Goal: Information Seeking & Learning: Find specific fact

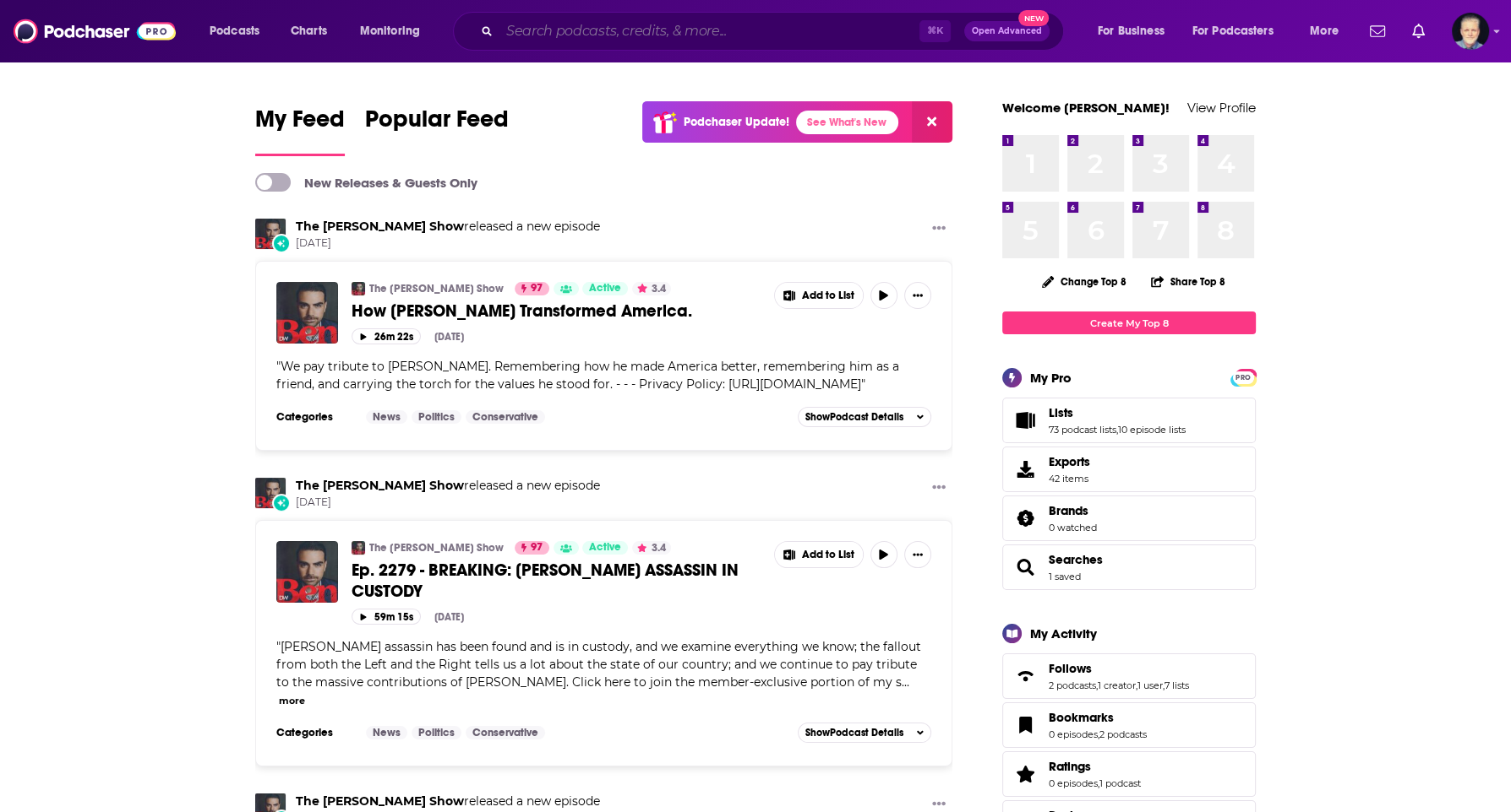
click at [586, 42] on input "Search podcasts, credits, & more..." at bounding box center [709, 31] width 419 height 27
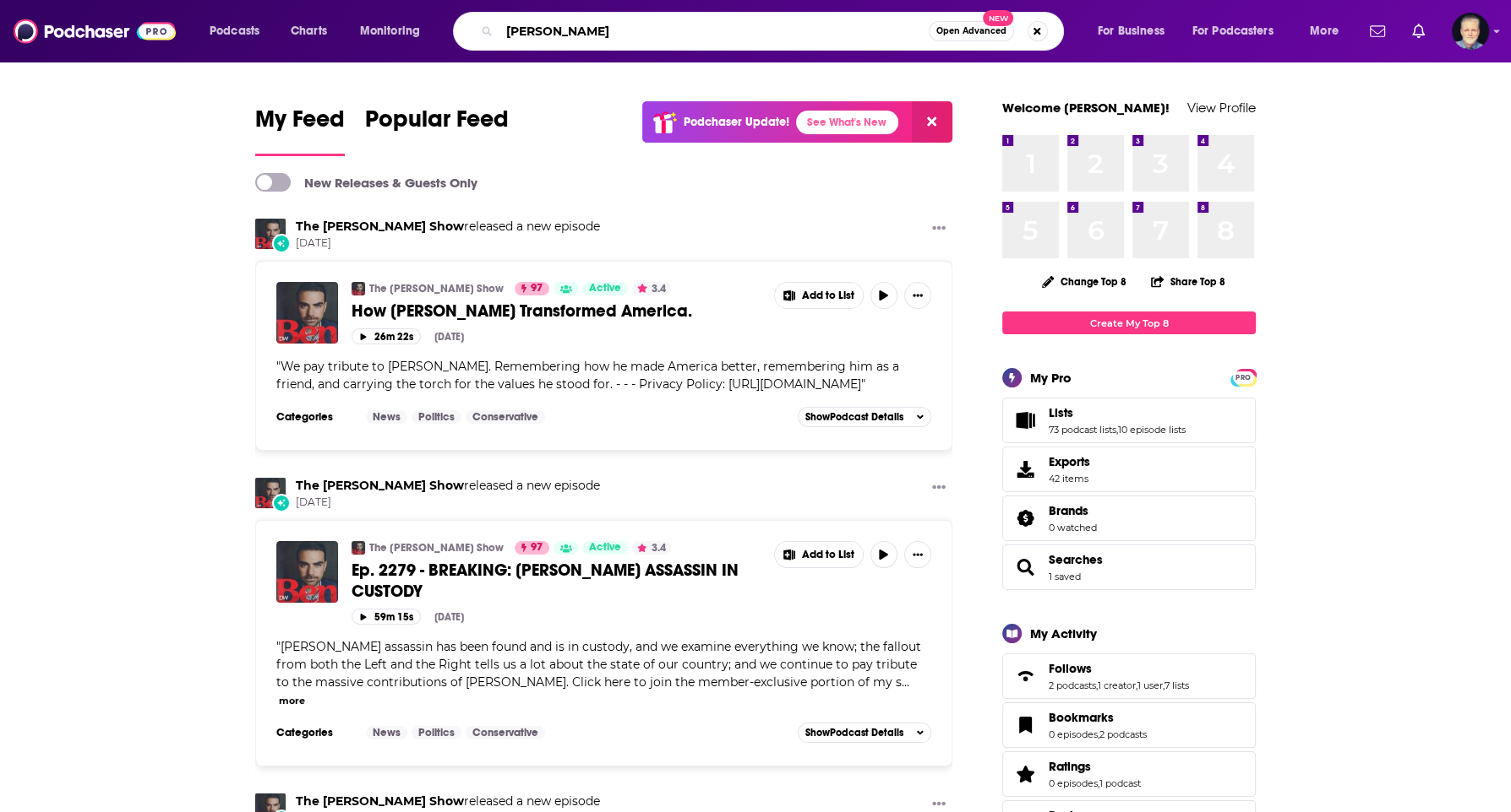
type input "[PERSON_NAME]"
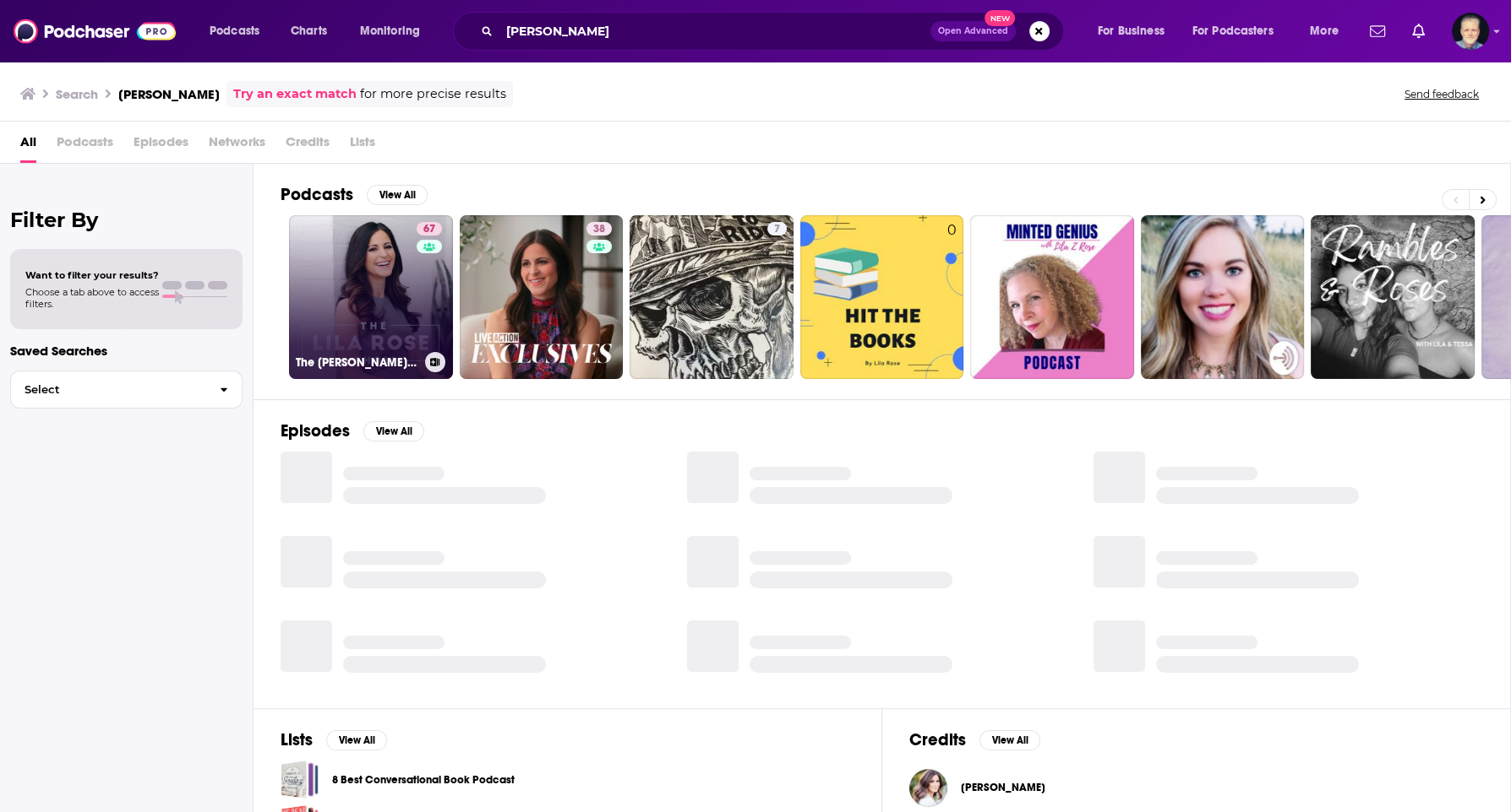
click at [352, 293] on link "67 The [PERSON_NAME] Show" at bounding box center [371, 297] width 164 height 164
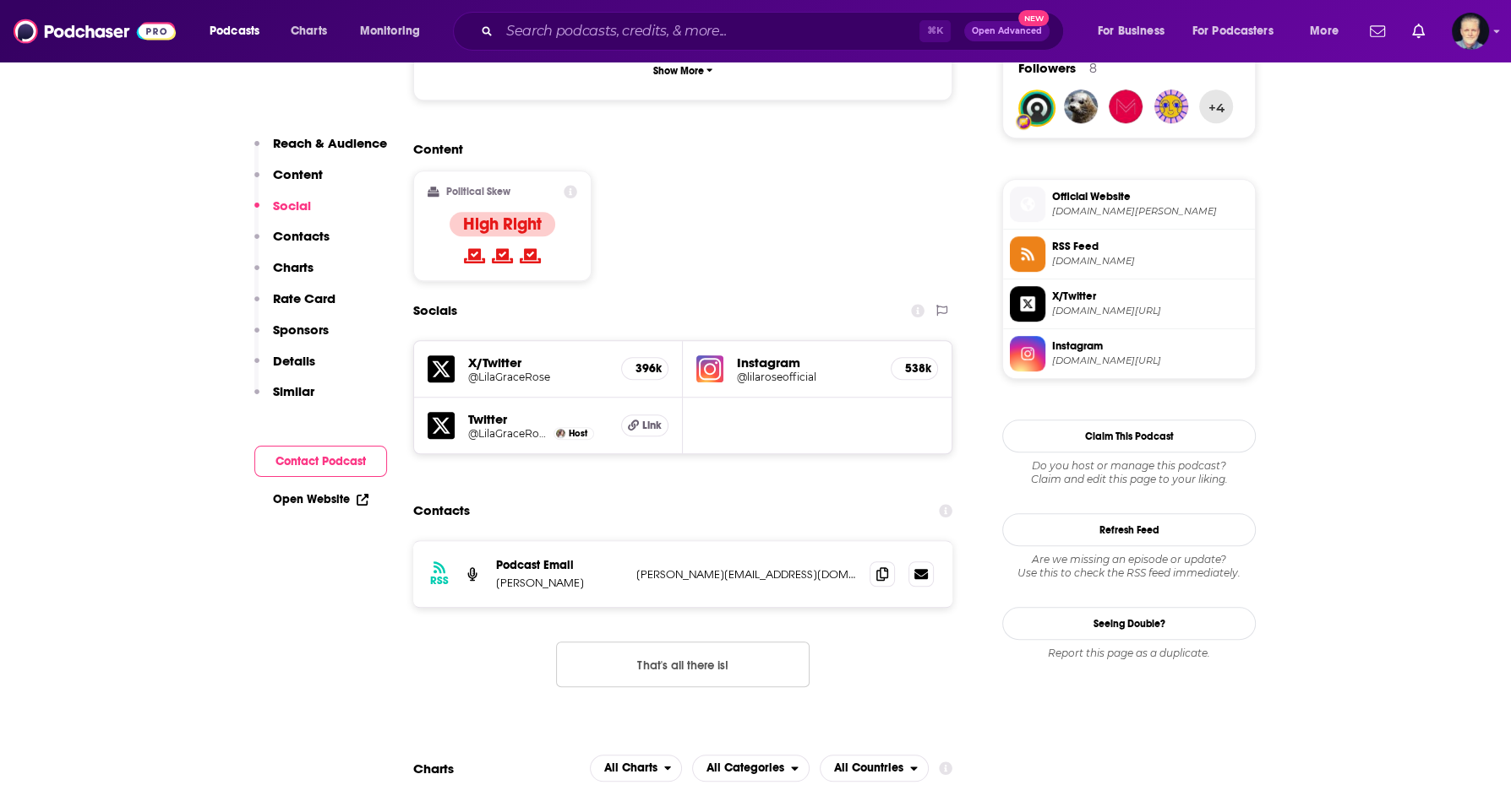
scroll to position [1256, 0]
click at [879, 565] on icon at bounding box center [882, 571] width 12 height 14
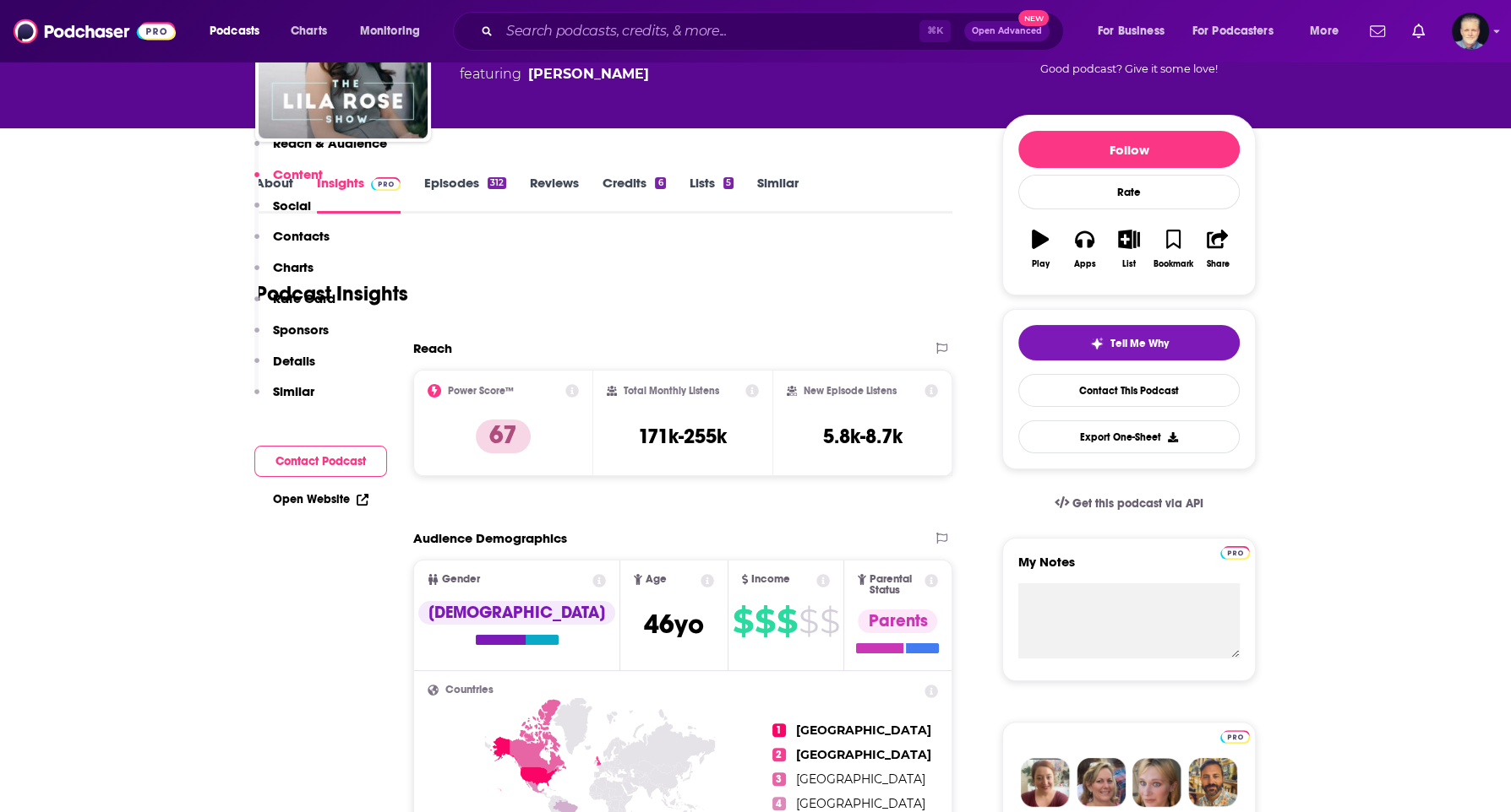
scroll to position [0, 0]
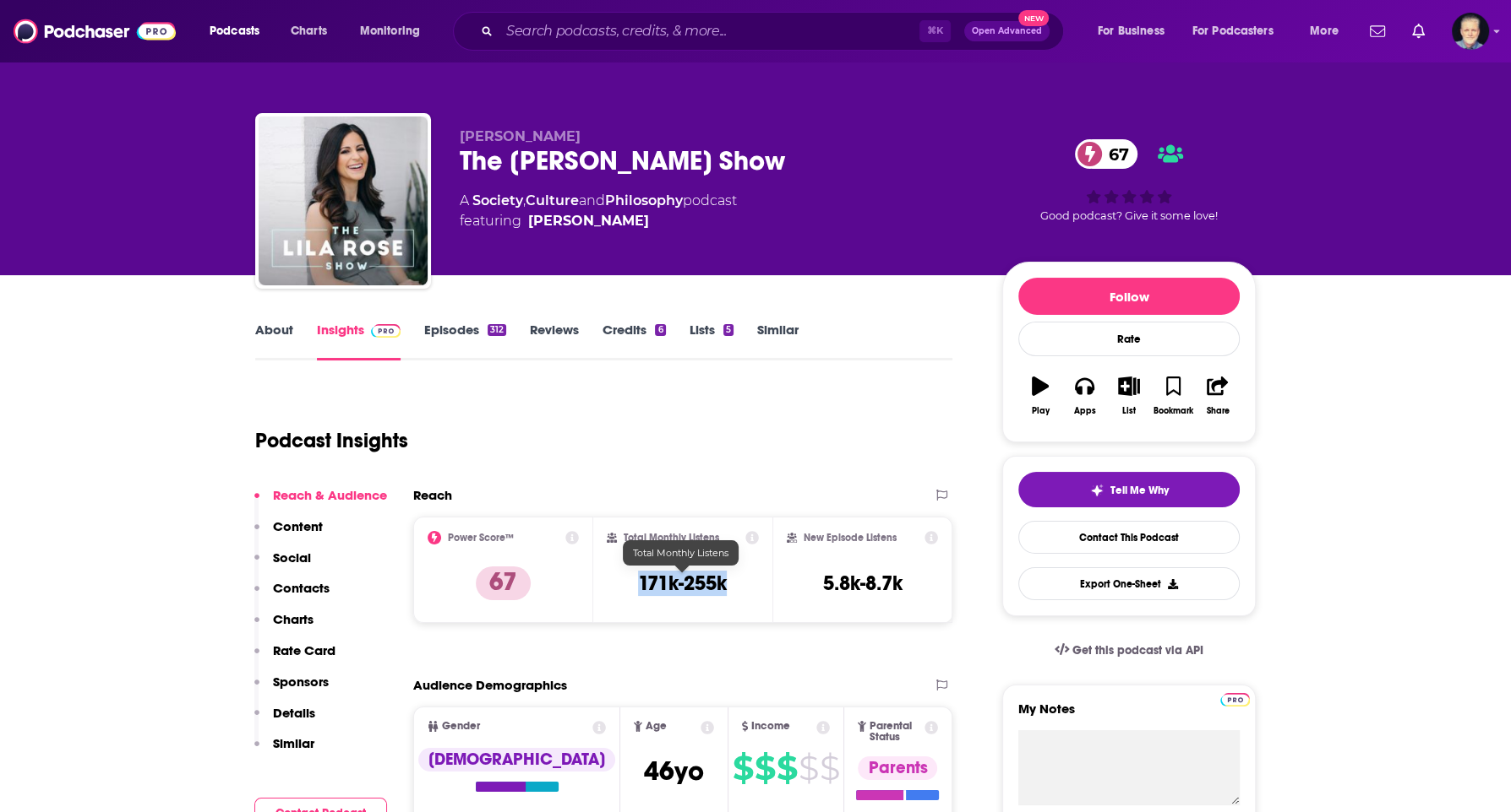
drag, startPoint x: 731, startPoint y: 582, endPoint x: 636, endPoint y: 581, distance: 95.0
click at [636, 581] on div "Total Monthly Listens 171k-255k" at bounding box center [683, 570] width 153 height 77
copy h3 "171k-255k"
